Goal: Information Seeking & Learning: Learn about a topic

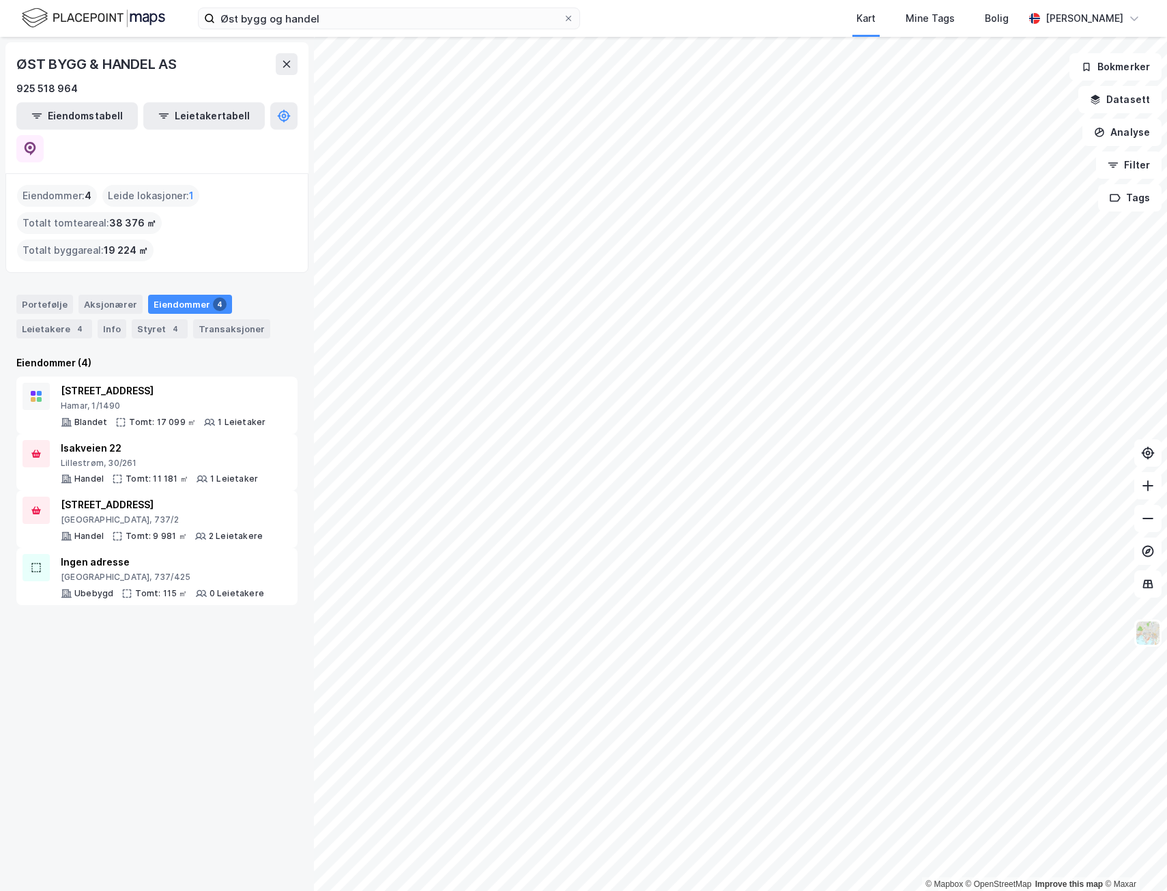
click at [239, 703] on div "© Mapbox © OpenStreetMap Improve this map © Maxar ØST BYGG & HANDEL AS 925 518 …" at bounding box center [583, 464] width 1167 height 854
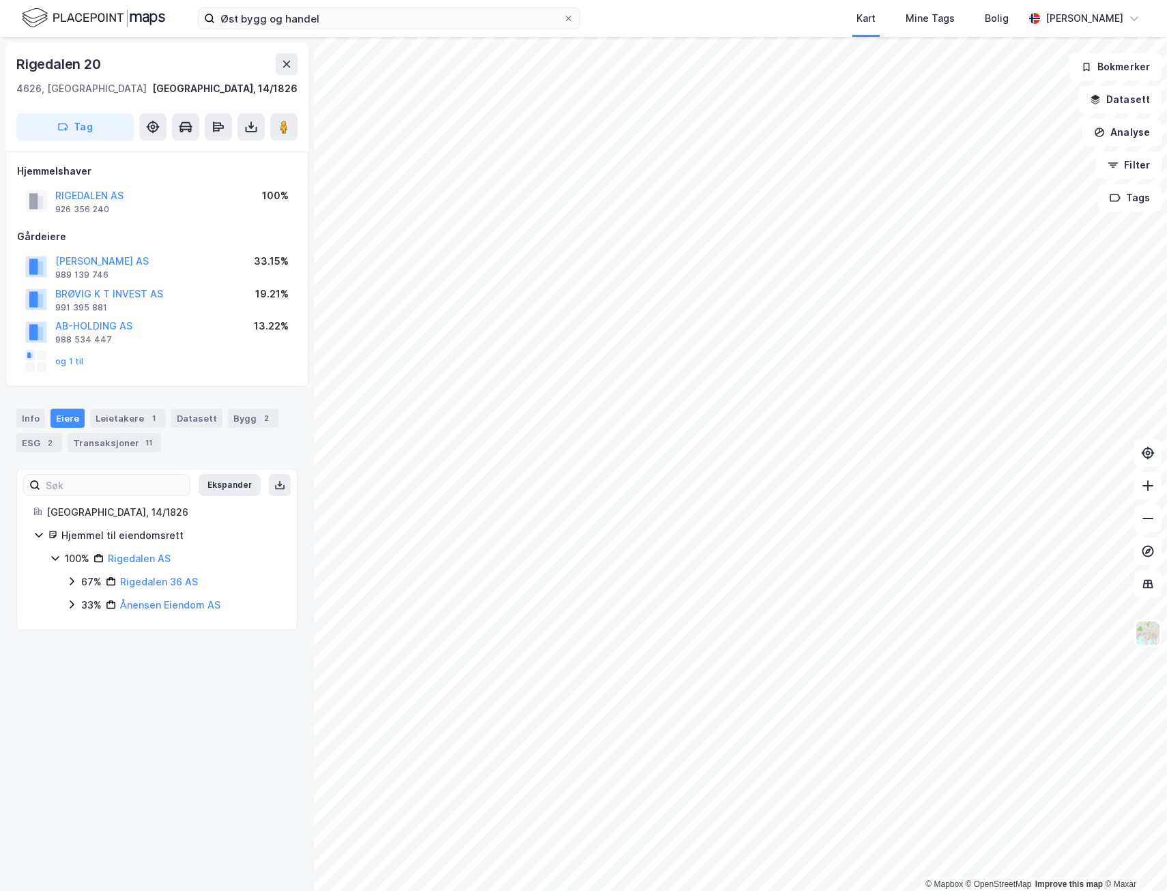
click at [71, 579] on icon at bounding box center [72, 581] width 4 height 8
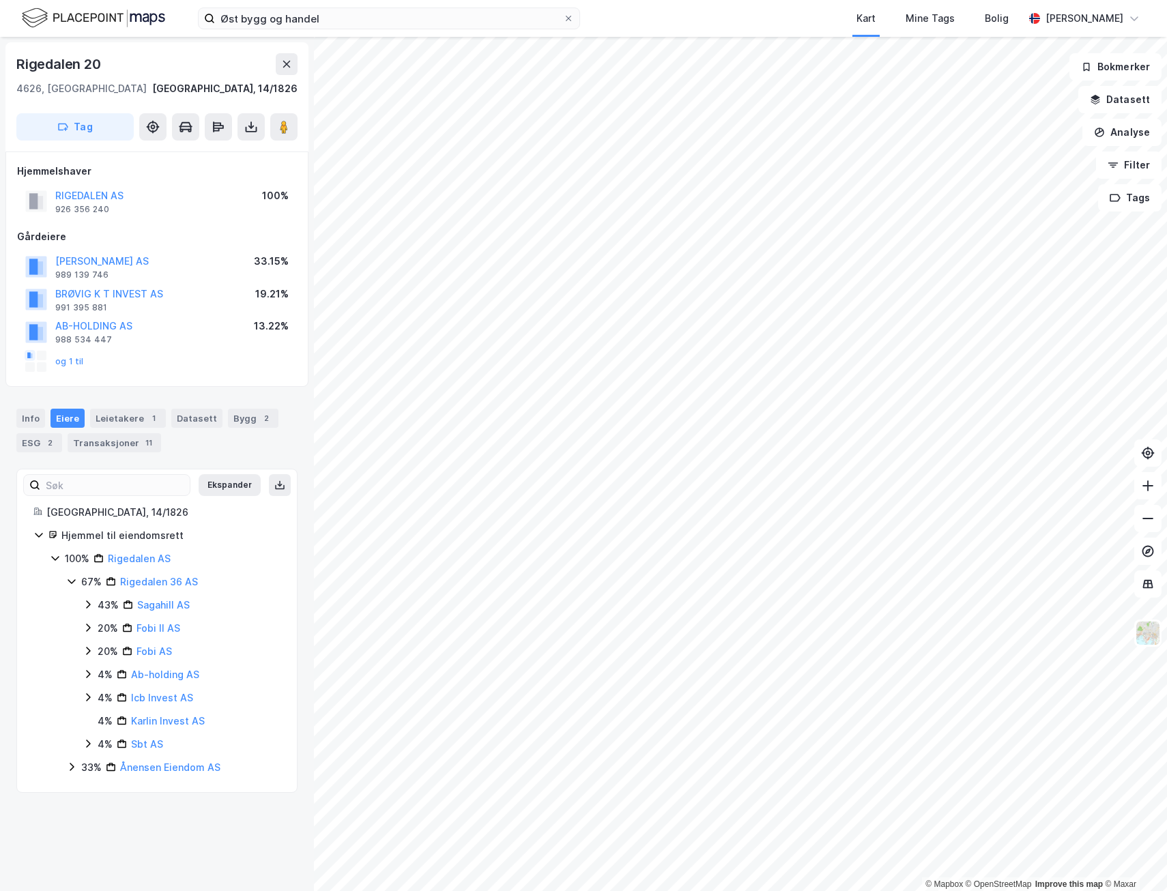
click at [70, 767] on icon at bounding box center [71, 766] width 11 height 11
click at [0, 0] on button "RIGEDALEN AS" at bounding box center [0, 0] width 0 height 0
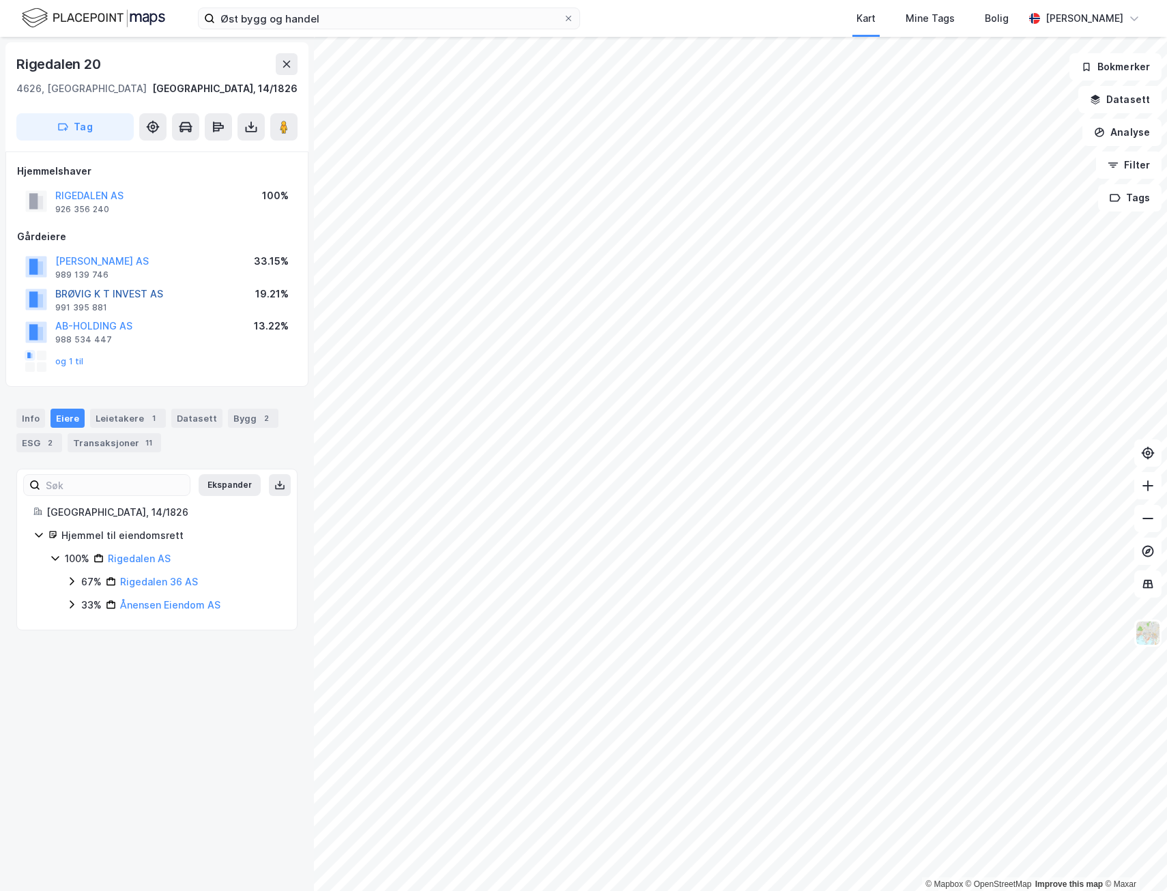
click at [0, 0] on button "BRØVIG K T INVEST AS" at bounding box center [0, 0] width 0 height 0
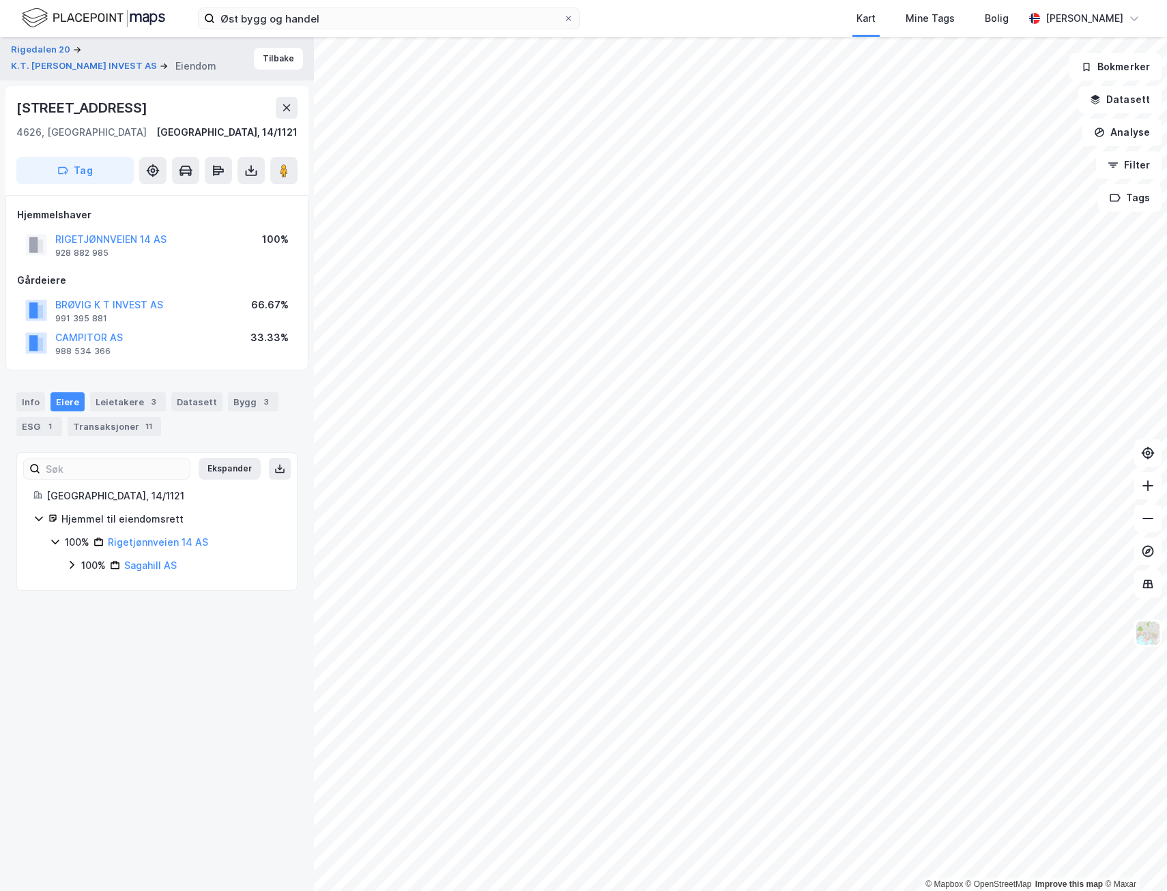
click at [71, 566] on icon at bounding box center [71, 564] width 11 height 11
click at [89, 612] on icon at bounding box center [88, 611] width 4 height 8
click at [117, 427] on div "Transaksjoner 11" at bounding box center [114, 426] width 93 height 19
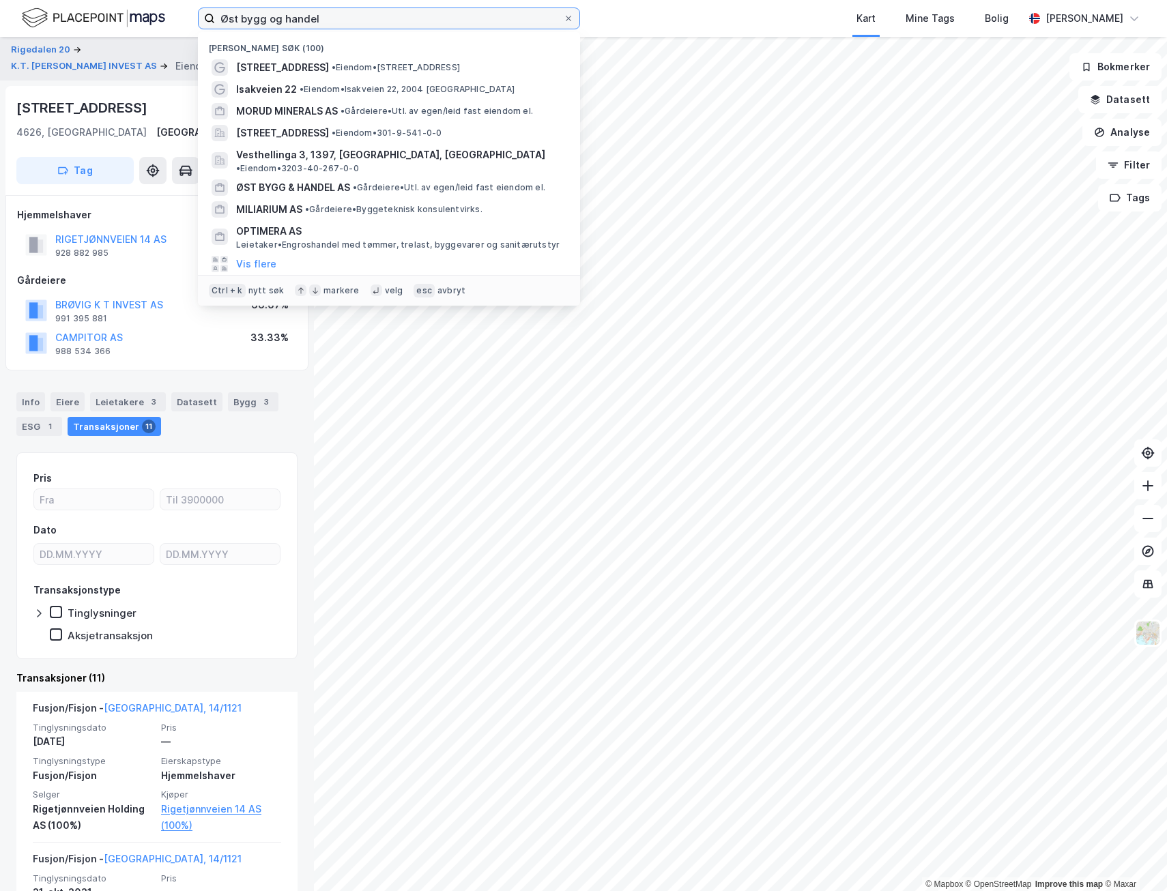
drag, startPoint x: 336, startPoint y: 15, endPoint x: 126, endPoint y: -1, distance: 210.7
click at [126, 0] on html "Øst bygg og handel Nylige søk (100) [STREET_ADDRESS] • Eiendom • [STREET_ADDRES…" at bounding box center [583, 445] width 1167 height 891
type input "solli plass"
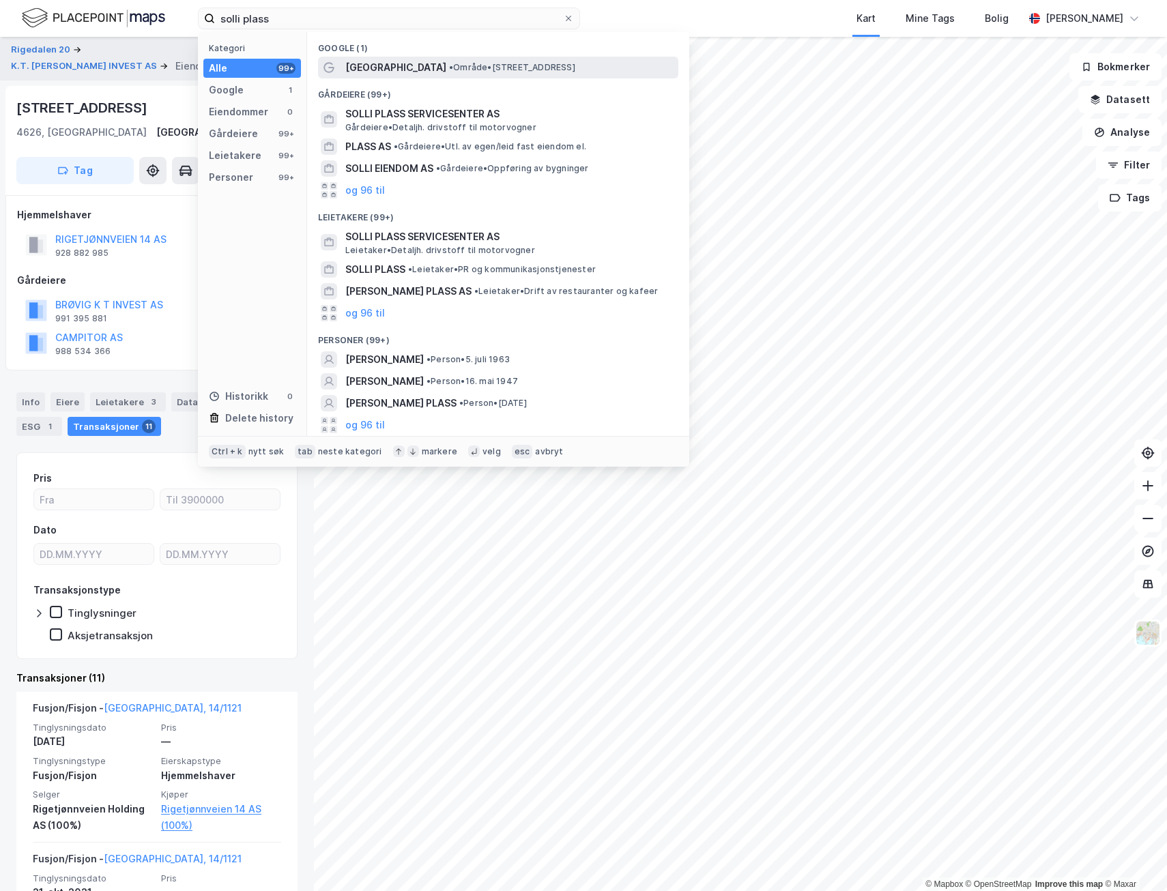
click at [449, 65] on span "• Område • [GEOGRAPHIC_DATA], 0257 [GEOGRAPHIC_DATA]" at bounding box center [512, 67] width 126 height 11
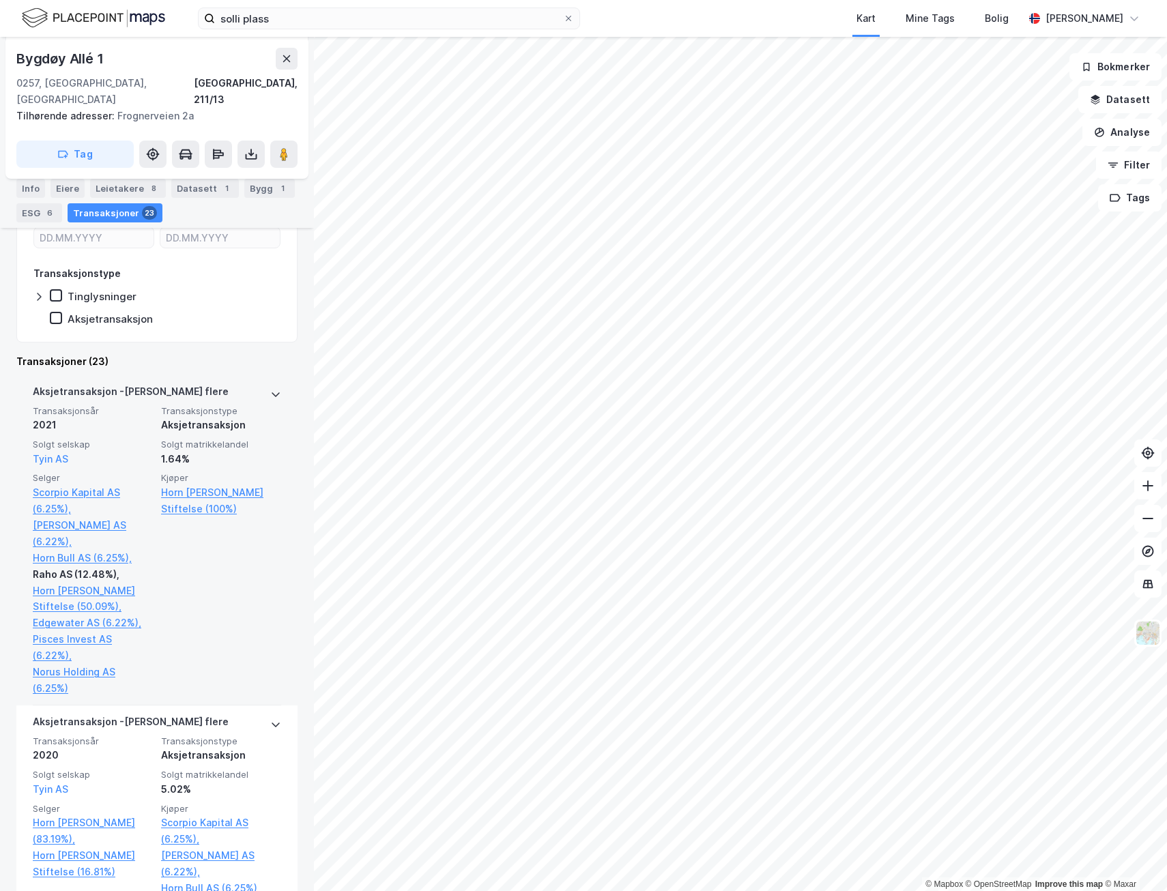
scroll to position [136, 0]
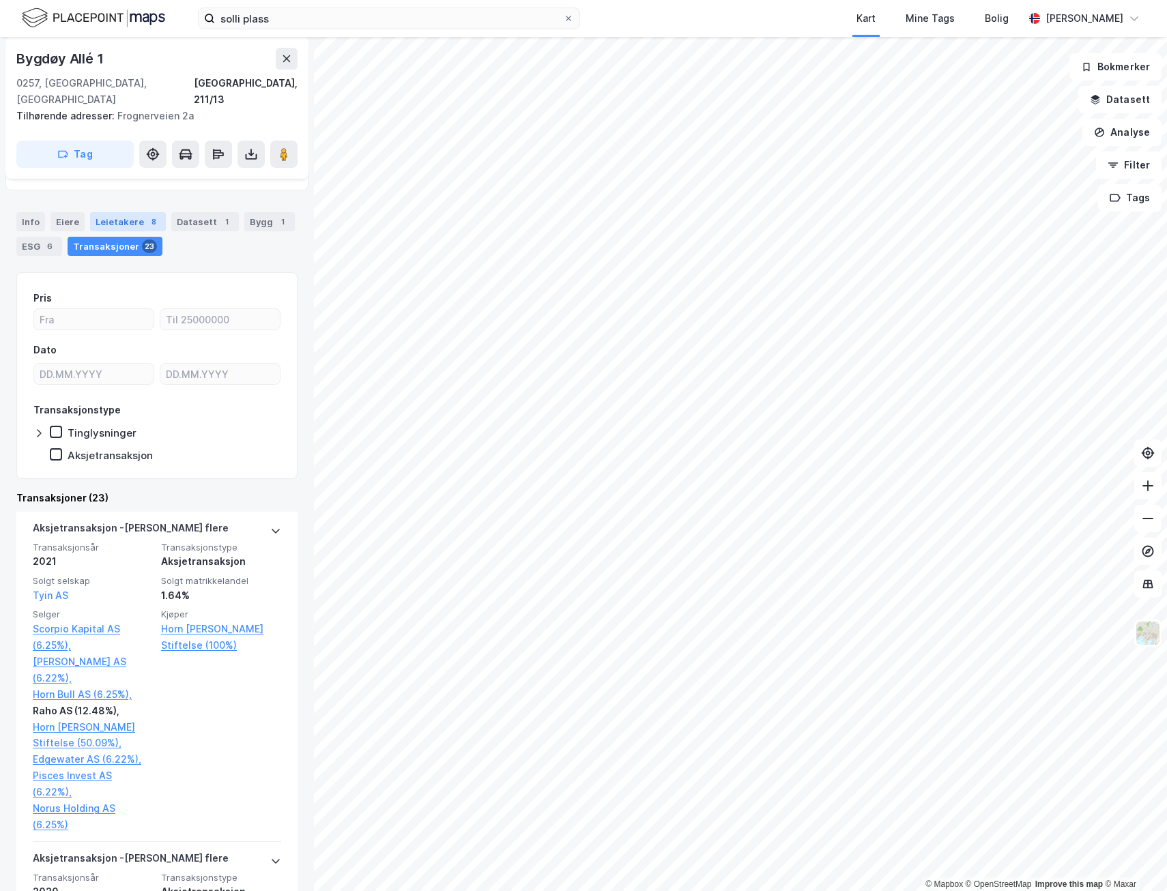
click at [108, 212] on div "Leietakere 8" at bounding box center [128, 221] width 76 height 19
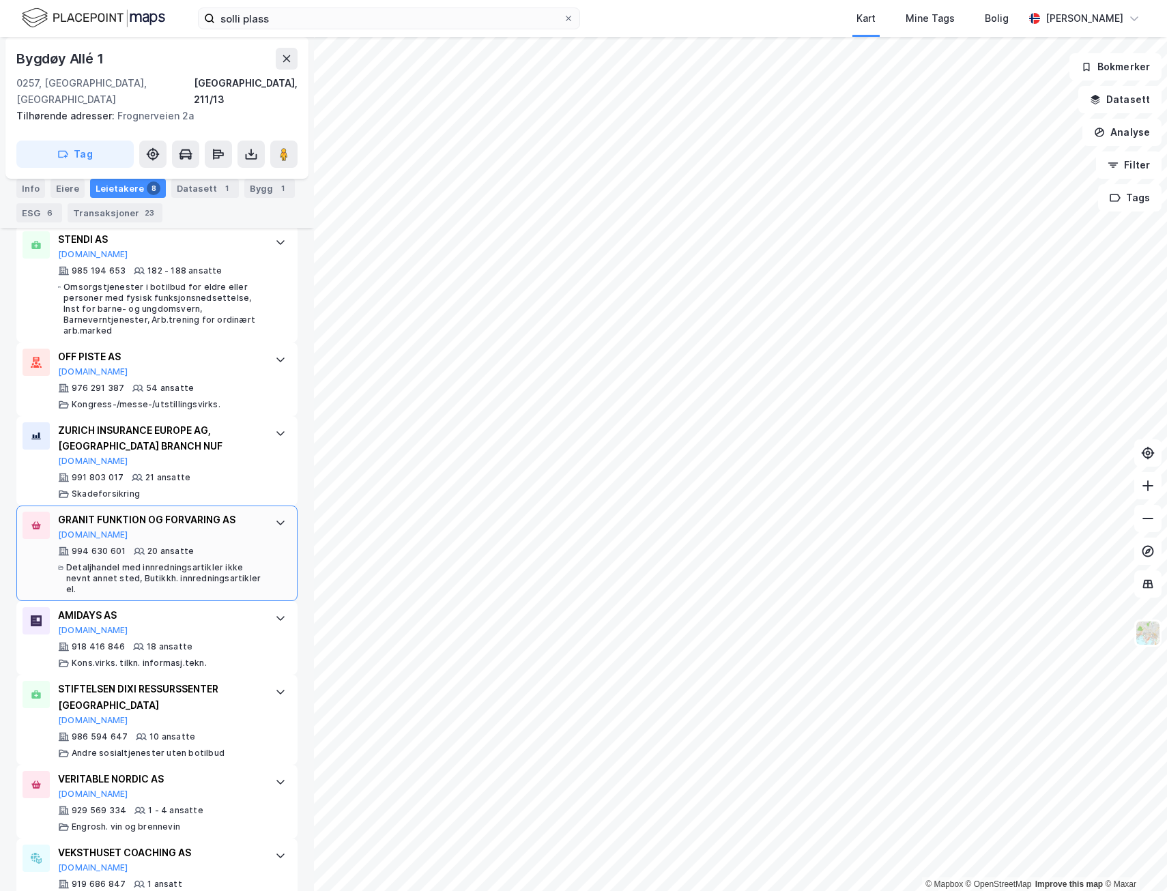
scroll to position [452, 0]
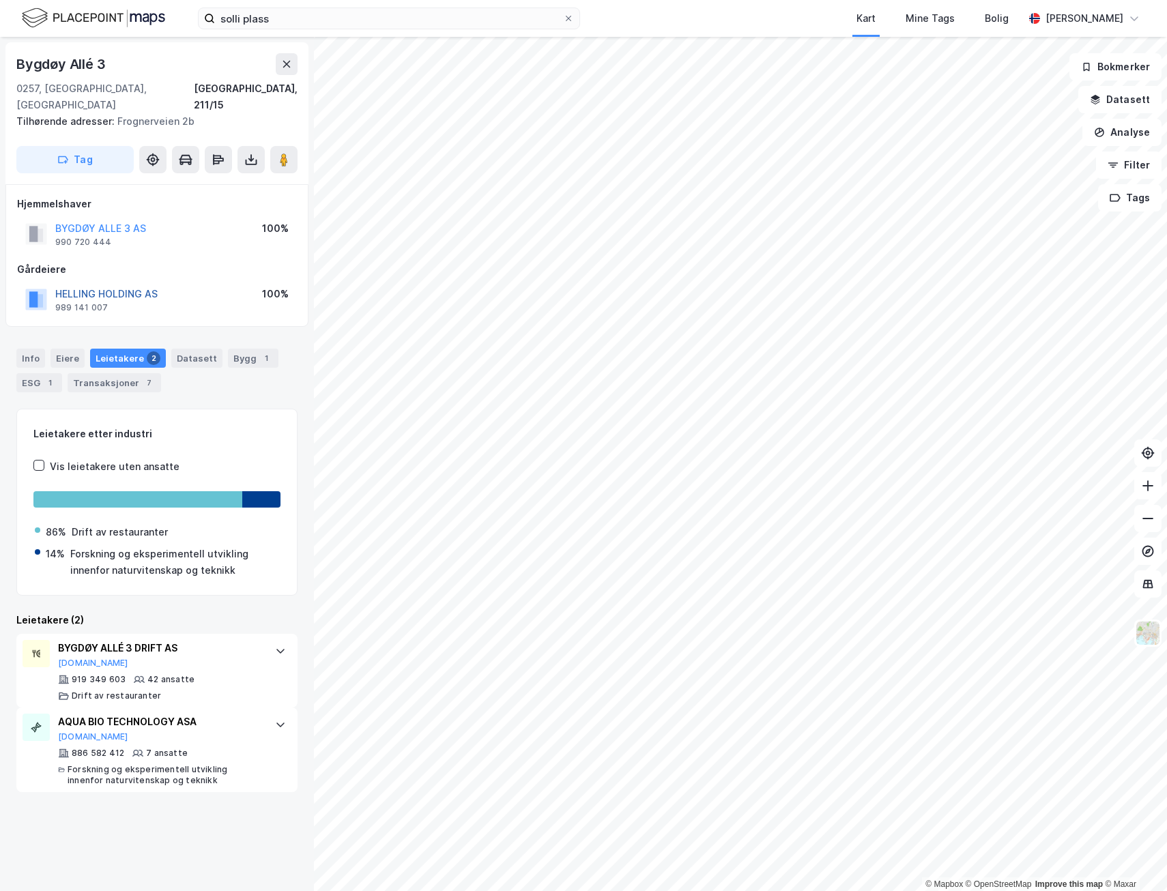
click at [0, 0] on button "HELLING HOLDING AS" at bounding box center [0, 0] width 0 height 0
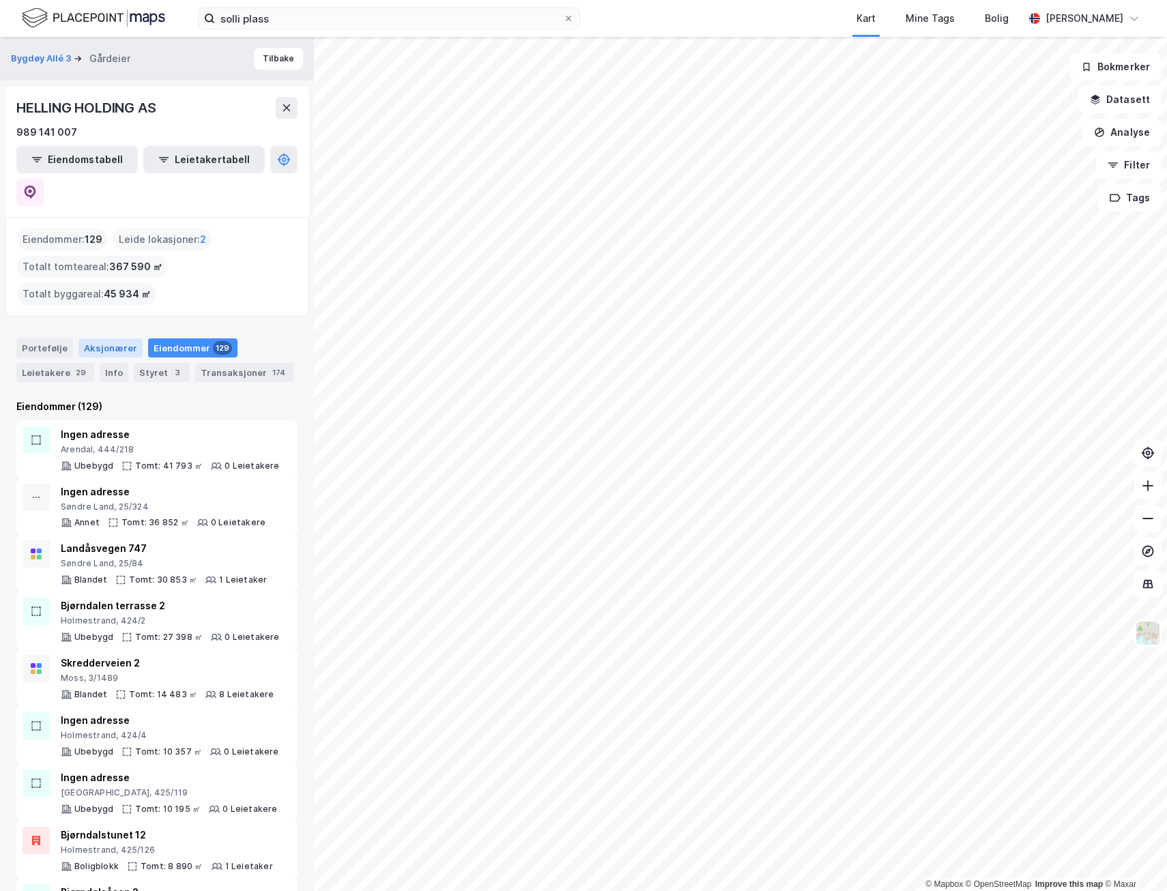
click at [93, 338] on div "Aksjonærer" at bounding box center [110, 347] width 64 height 19
